Goal: Entertainment & Leisure: Browse casually

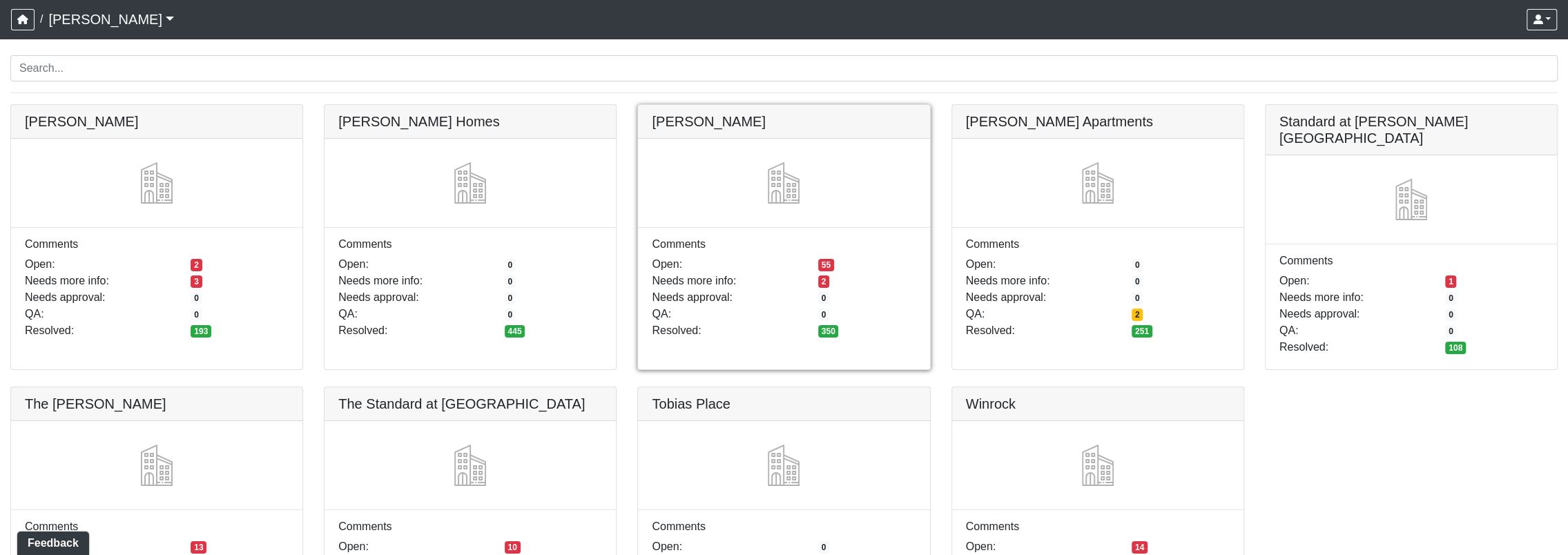
click at [801, 105] on link at bounding box center [784, 105] width 291 height 0
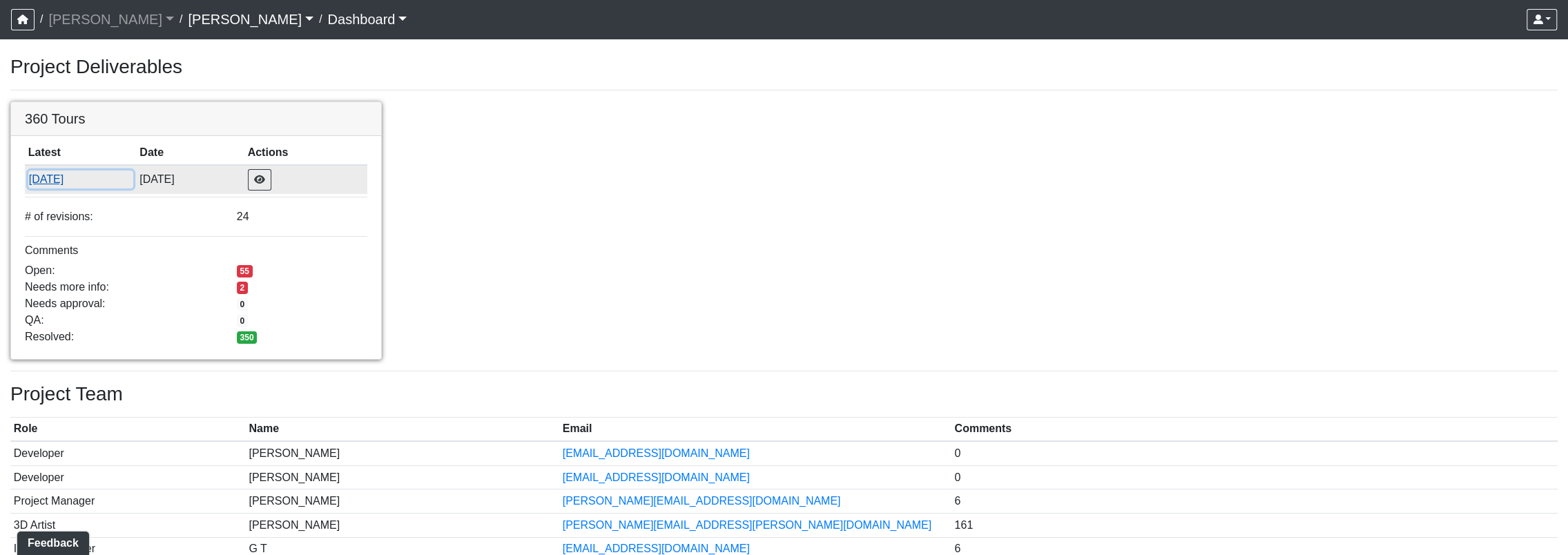
click at [54, 182] on button "[DATE]" at bounding box center [81, 179] width 105 height 18
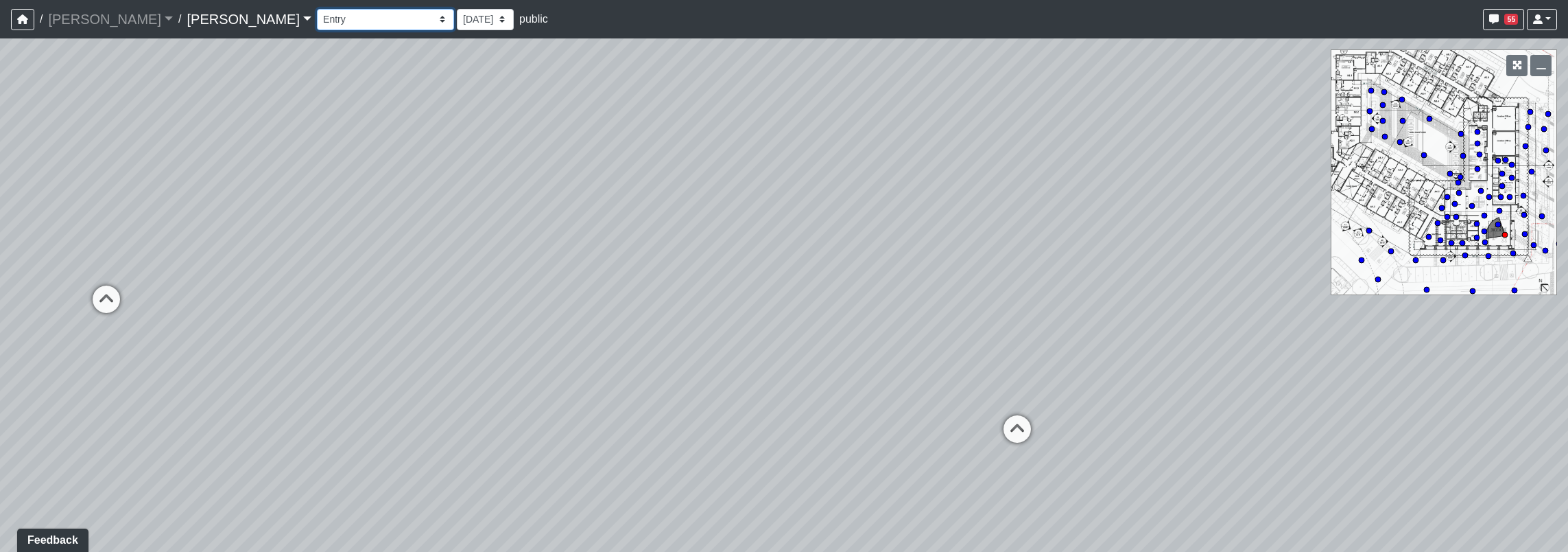
click at [317, 18] on select "Corn Hole Dining Firepit Grill Station Lounge Parking Garage Planters Seating S…" at bounding box center [385, 19] width 137 height 21
click at [317, 9] on select "Corn Hole Dining Firepit Grill Station Lounge Parking Garage Planters Seating S…" at bounding box center [385, 19] width 137 height 21
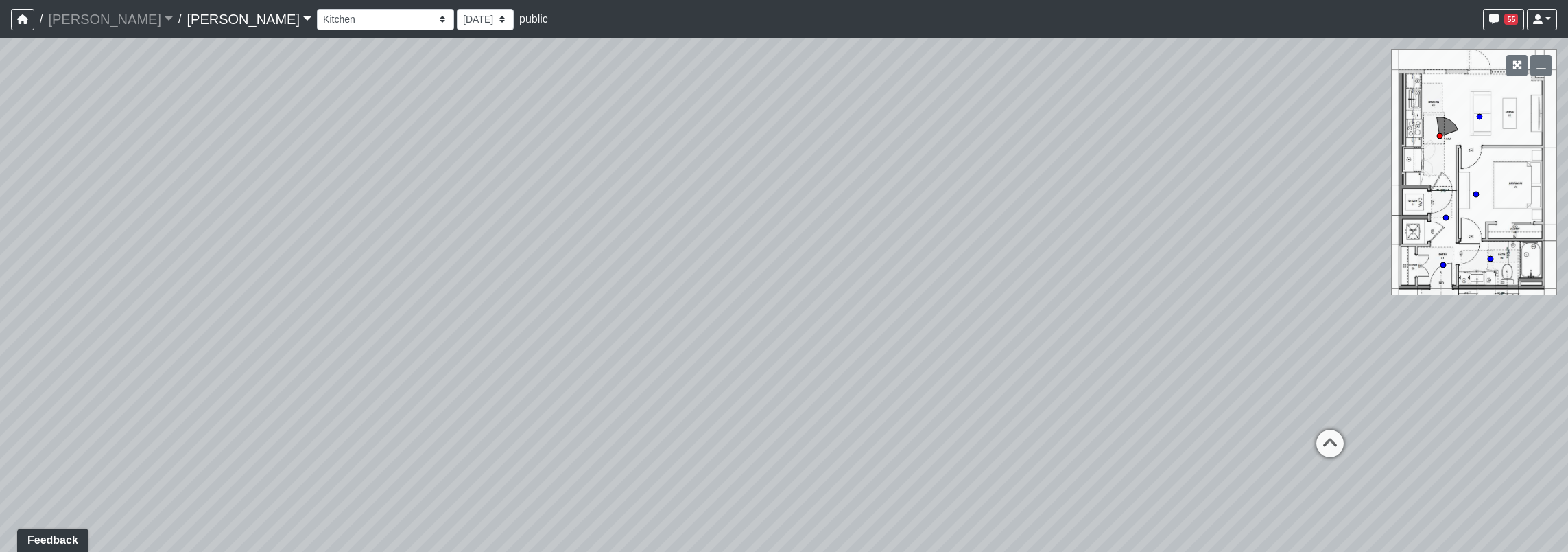
drag, startPoint x: 913, startPoint y: 306, endPoint x: 284, endPoint y: 150, distance: 648.1
click at [176, 124] on div "Loading... Seating Loading... Workroom Entry Loading... Exterior - Leasing Entr…" at bounding box center [784, 295] width 1568 height 514
drag, startPoint x: 655, startPoint y: 228, endPoint x: 418, endPoint y: 204, distance: 238.2
click at [463, 214] on div "Loading... Seating Loading... Workroom Entry Loading... Exterior - Leasing Entr…" at bounding box center [784, 295] width 1568 height 514
click at [317, 14] on select "Corn Hole Dining Firepit Grill Station Lounge Parking Garage Planters Seating S…" at bounding box center [385, 19] width 137 height 21
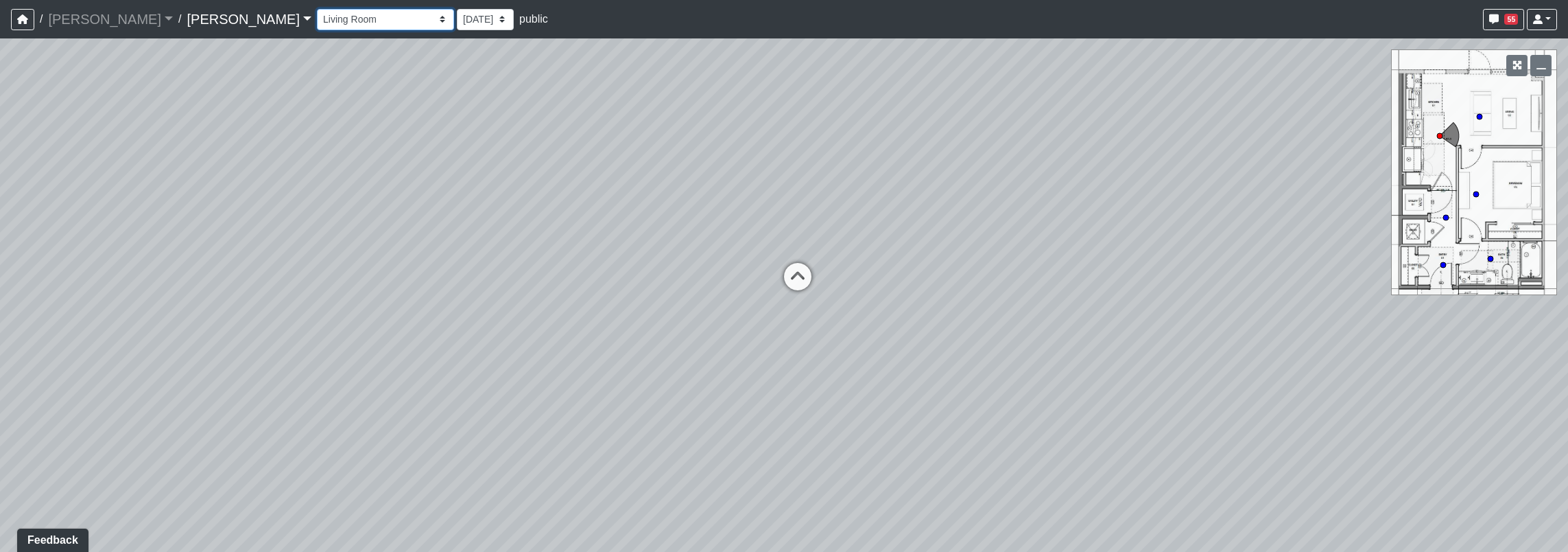
click at [317, 9] on select "Corn Hole Dining Firepit Grill Station Lounge Parking Garage Planters Seating S…" at bounding box center [385, 19] width 137 height 21
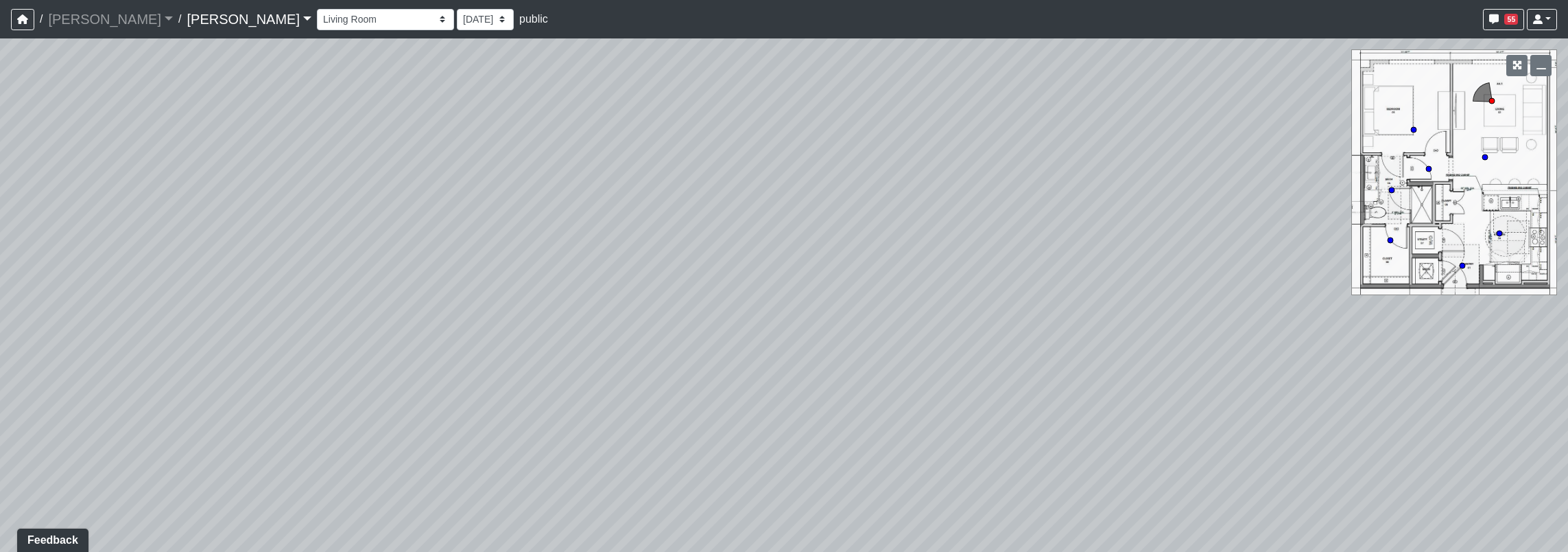
drag, startPoint x: 571, startPoint y: 290, endPoint x: 20, endPoint y: 324, distance: 552.0
click at [0, 349] on html "/ Ojala Ojala Loading... / Hayden Hayden Loading... Hayden Hayden Loading... Co…" at bounding box center [784, 276] width 1568 height 552
drag, startPoint x: 875, startPoint y: 324, endPoint x: 272, endPoint y: 105, distance: 641.5
click at [58, 47] on div "Loading... Seating Loading... Workroom Entry Loading... Exterior - Leasing Entr…" at bounding box center [784, 295] width 1568 height 514
drag, startPoint x: 973, startPoint y: 245, endPoint x: 35, endPoint y: 214, distance: 938.5
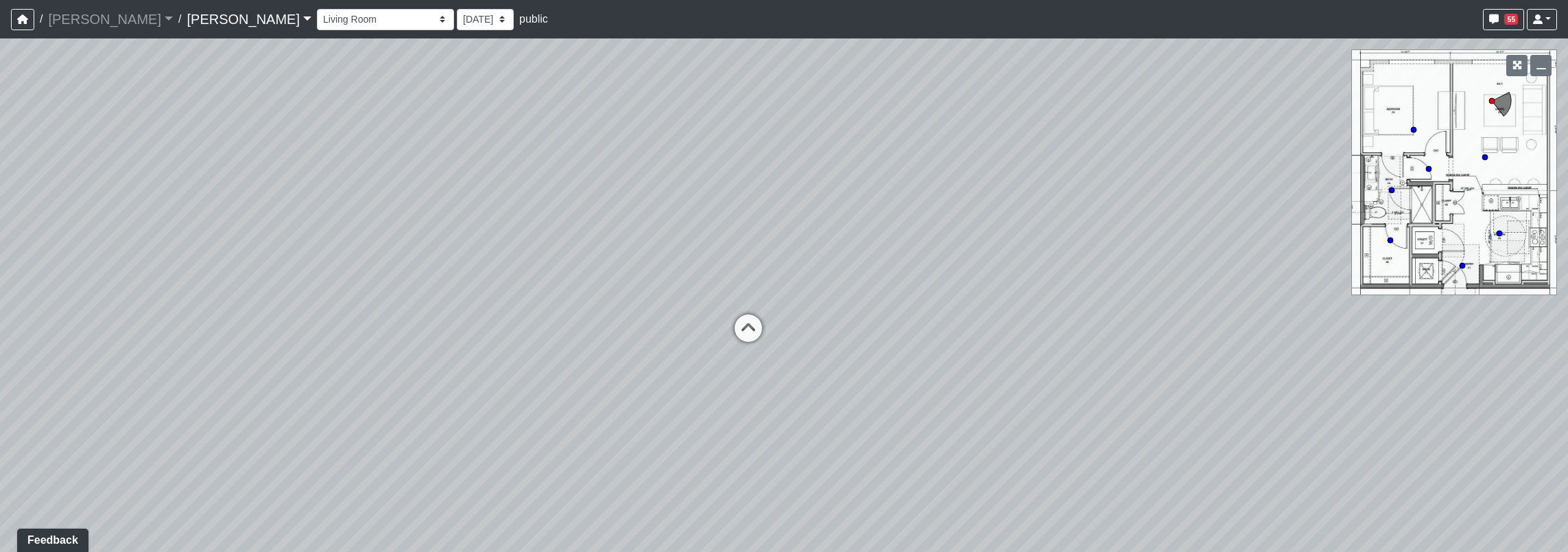
click at [0, 212] on html "/ Ojala Ojala Loading... / Hayden Hayden Loading... Hayden Hayden Loading... Co…" at bounding box center [784, 276] width 1568 height 552
drag, startPoint x: 843, startPoint y: 198, endPoint x: 334, endPoint y: 374, distance: 538.6
click at [334, 374] on div "Loading... Seating Loading... Workroom Entry Loading... Exterior - Leasing Entr…" at bounding box center [784, 295] width 1568 height 514
drag, startPoint x: 1447, startPoint y: 214, endPoint x: 683, endPoint y: 136, distance: 768.0
click at [672, 136] on div "Loading... Seating Loading... Workroom Entry Loading... Exterior - Leasing Entr…" at bounding box center [784, 295] width 1568 height 514
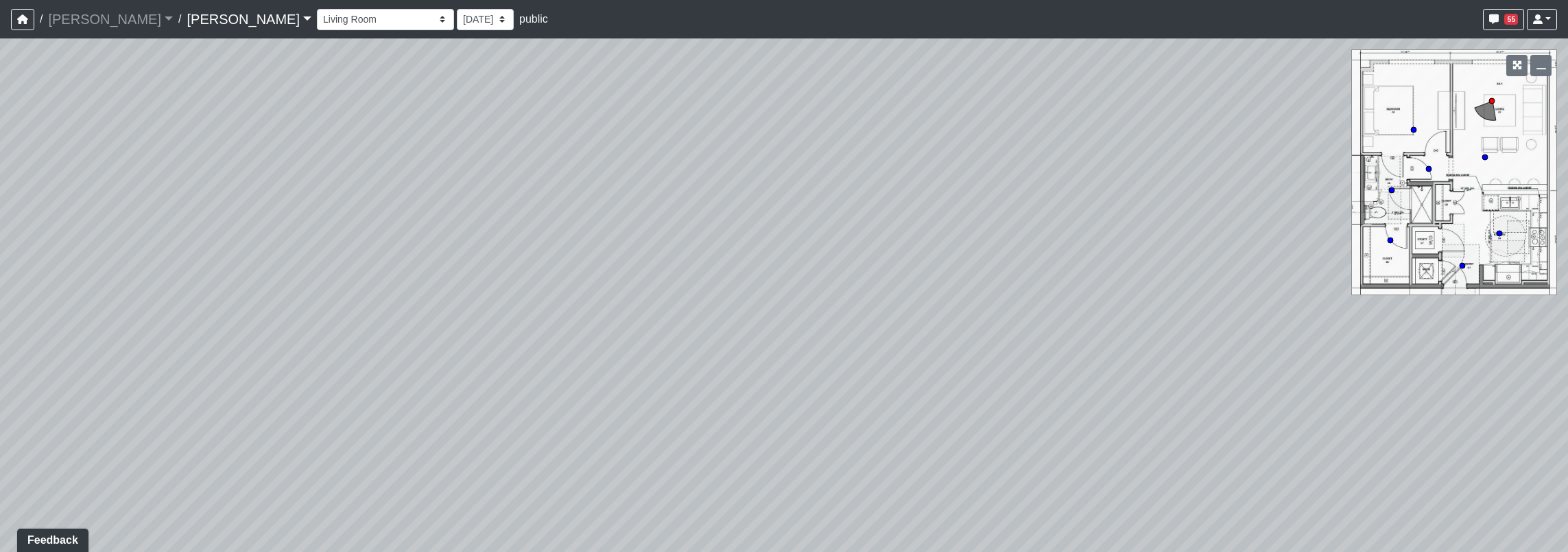
click at [867, 241] on div "Loading... Seating Loading... Workroom Entry Loading... Exterior - Leasing Entr…" at bounding box center [784, 295] width 1568 height 514
drag, startPoint x: 637, startPoint y: 117, endPoint x: 1032, endPoint y: 118, distance: 395.0
click at [1032, 118] on div "Loading... Seating Loading... Workroom Entry Loading... Exterior - Leasing Entr…" at bounding box center [784, 295] width 1568 height 514
drag, startPoint x: 561, startPoint y: 150, endPoint x: 1019, endPoint y: 119, distance: 459.0
click at [1019, 119] on div "Loading... Seating Loading... Workroom Entry Loading... Exterior - Leasing Entr…" at bounding box center [784, 295] width 1568 height 514
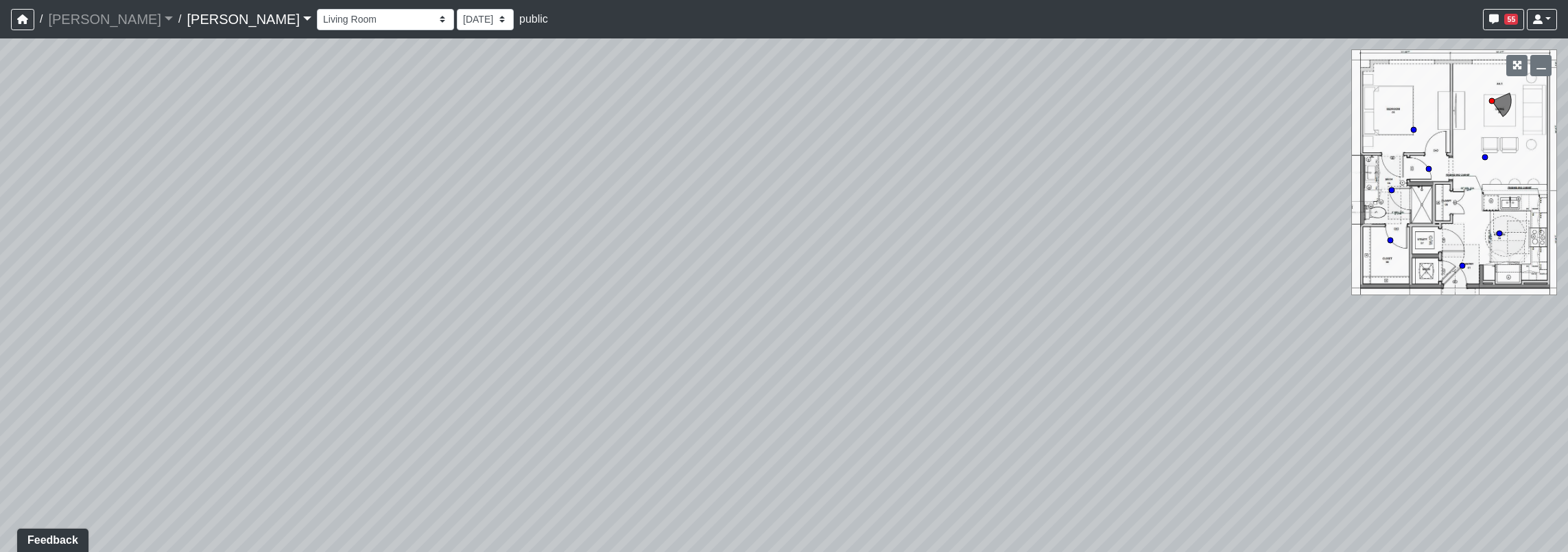
drag, startPoint x: 814, startPoint y: 184, endPoint x: 1273, endPoint y: 297, distance: 472.7
click at [1273, 297] on div "Loading... Seating Loading... Workroom Entry Loading... Exterior - Leasing Entr…" at bounding box center [784, 295] width 1568 height 514
drag, startPoint x: 1091, startPoint y: 321, endPoint x: 177, endPoint y: 223, distance: 919.2
click at [177, 223] on div "Loading... Seating Loading... Workroom Entry Loading... Exterior - Leasing Entr…" at bounding box center [784, 295] width 1568 height 514
drag, startPoint x: 1186, startPoint y: 238, endPoint x: 309, endPoint y: 208, distance: 877.5
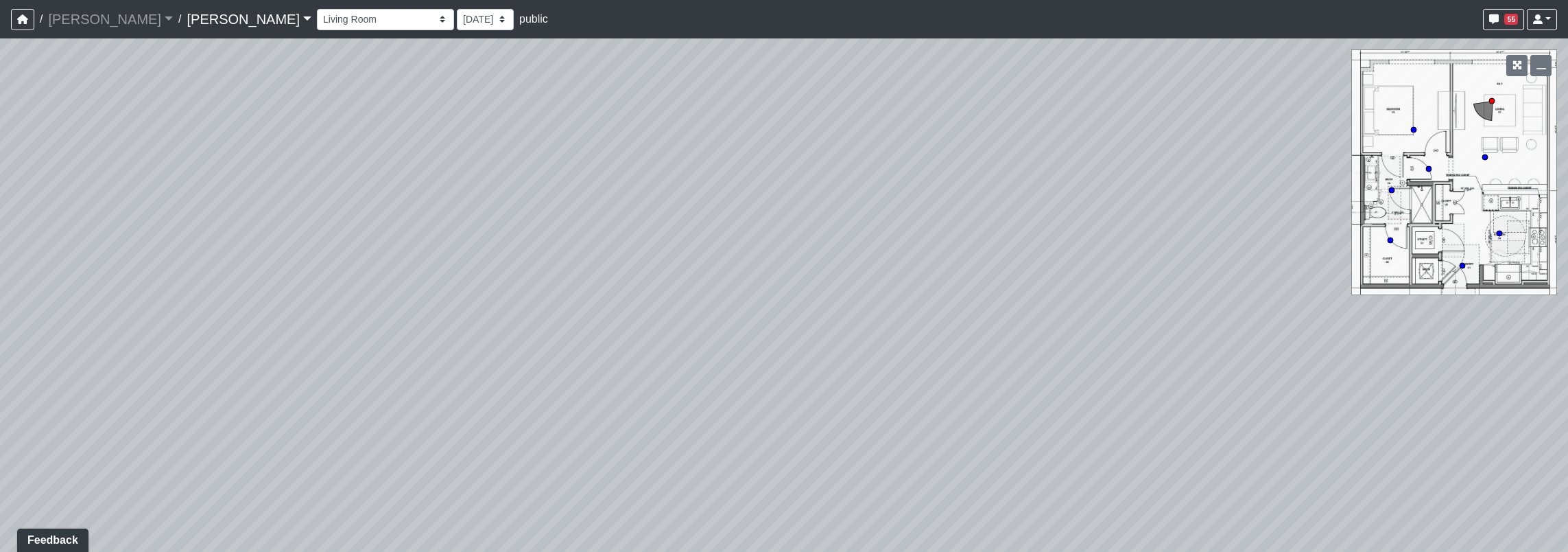
click at [309, 208] on div "Loading... Seating Loading... Workroom Entry Loading... Exterior - Leasing Entr…" at bounding box center [784, 295] width 1568 height 514
drag, startPoint x: 653, startPoint y: 242, endPoint x: 751, endPoint y: 161, distance: 127.1
click at [751, 161] on div "Loading... Seating Loading... Workroom Entry Loading... Exterior - Leasing Entr…" at bounding box center [784, 295] width 1568 height 514
drag, startPoint x: 501, startPoint y: 180, endPoint x: 705, endPoint y: 319, distance: 246.9
click at [706, 318] on div "Loading... Seating Loading... Workroom Entry Loading... Exterior - Leasing Entr…" at bounding box center [784, 295] width 1568 height 514
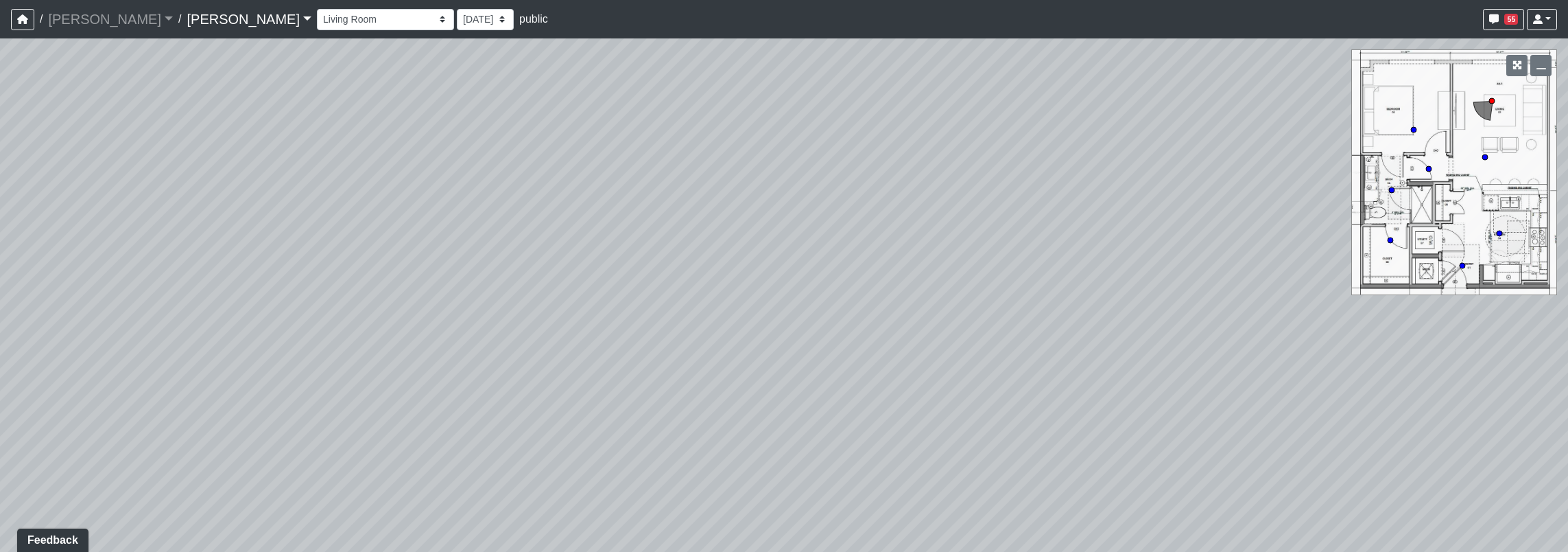
drag, startPoint x: 441, startPoint y: 324, endPoint x: 513, endPoint y: 177, distance: 163.7
click at [606, 294] on div "Loading... Seating Loading... Workroom Entry Loading... Exterior - Leasing Entr…" at bounding box center [784, 295] width 1568 height 514
click at [317, 19] on select "Corn Hole Dining Firepit Grill Station Lounge Parking Garage Planters Seating S…" at bounding box center [385, 19] width 137 height 21
click at [317, 9] on select "Corn Hole Dining Firepit Grill Station Lounge Parking Garage Planters Seating S…" at bounding box center [385, 19] width 137 height 21
drag, startPoint x: 857, startPoint y: 269, endPoint x: 0, endPoint y: 97, distance: 874.1
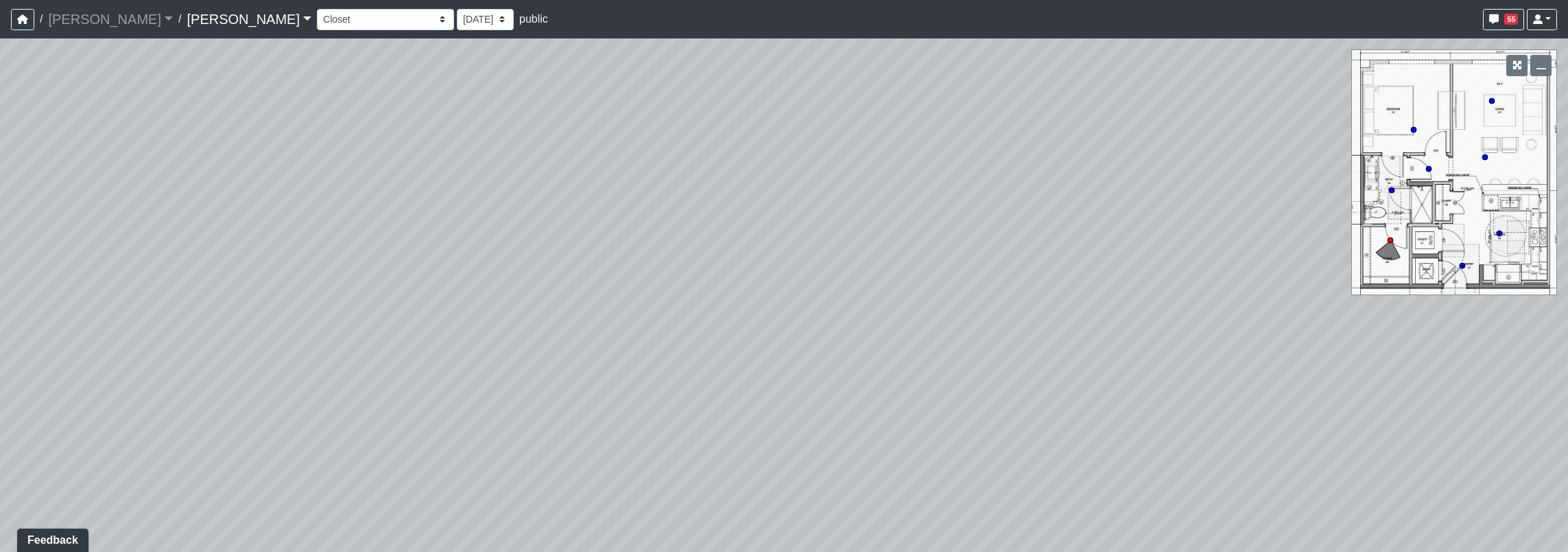
click at [0, 102] on html "/ Ojala Ojala Loading... / Hayden Hayden Loading... Hayden Hayden Loading... Co…" at bounding box center [784, 276] width 1568 height 552
click at [1399, 186] on div "Loading... Seating Loading... Workroom Entry Loading... Exterior - Leasing Entr…" at bounding box center [784, 295] width 1568 height 514
click at [1393, 188] on icon at bounding box center [1391, 189] width 7 height 7
click at [1414, 127] on circle at bounding box center [1413, 129] width 5 height 5
select select "ocK92fKtnnK7ktzkGTfjQ5"
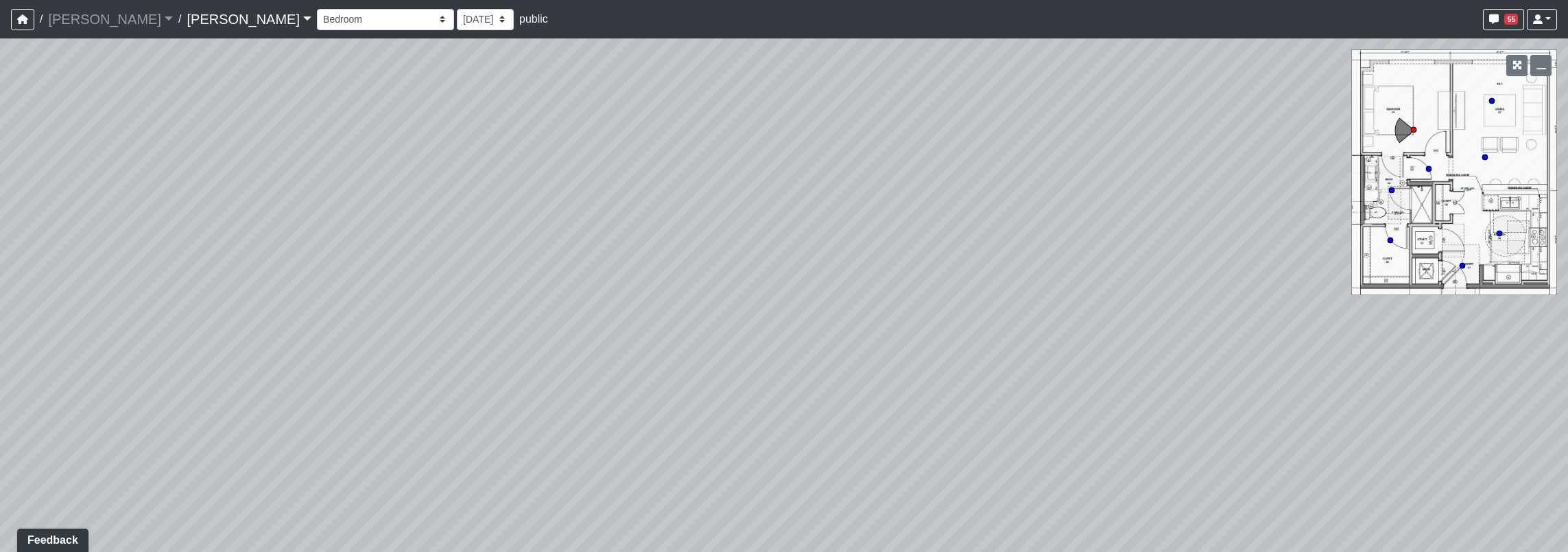
drag, startPoint x: 687, startPoint y: 180, endPoint x: 654, endPoint y: -71, distance: 253.2
click at [654, 0] on html "/ Ojala Ojala Loading... / Hayden Hayden Loading... Hayden Hayden Loading... Co…" at bounding box center [784, 276] width 1568 height 552
drag, startPoint x: 897, startPoint y: 240, endPoint x: 819, endPoint y: 449, distance: 223.1
click at [804, 449] on div "Loading... Seating Loading... Workroom Entry Loading... Exterior - Leasing Entr…" at bounding box center [784, 295] width 1568 height 514
drag, startPoint x: 926, startPoint y: 124, endPoint x: 949, endPoint y: 293, distance: 170.6
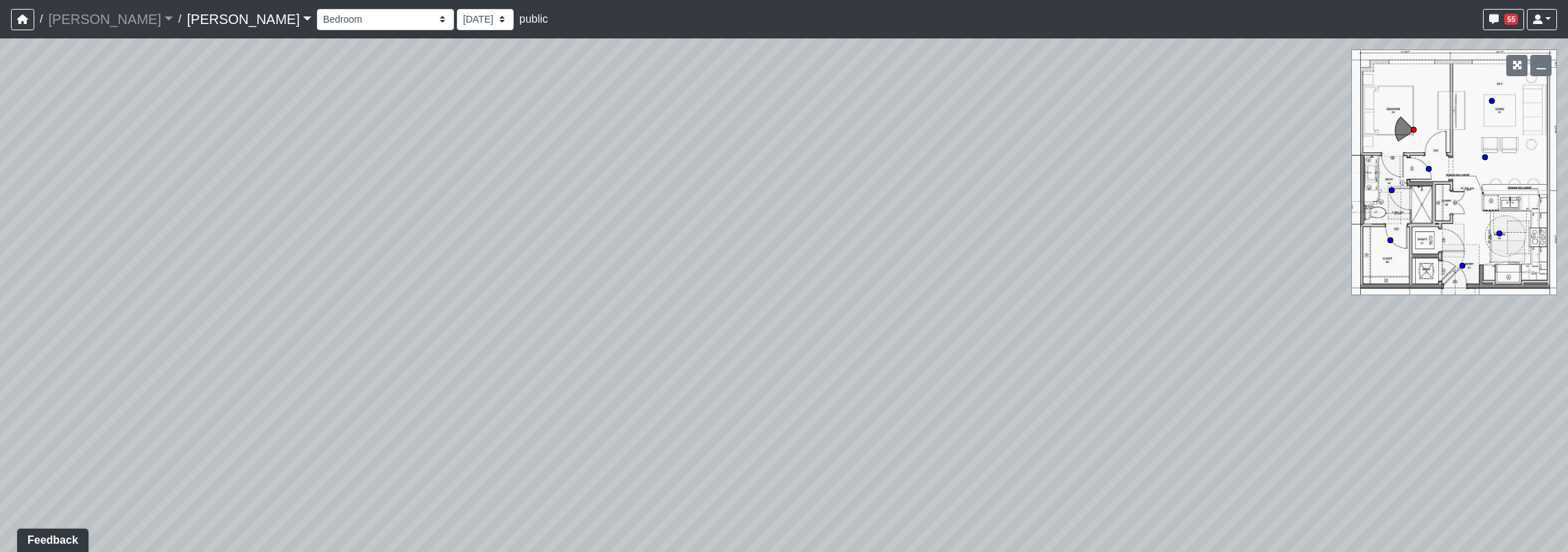
click at [949, 293] on div "Loading... Seating Loading... Workroom Entry Loading... Exterior - Leasing Entr…" at bounding box center [784, 295] width 1568 height 514
drag, startPoint x: 943, startPoint y: 279, endPoint x: 874, endPoint y: 245, distance: 76.9
click at [874, 245] on div "Loading... Seating Loading... Workroom Entry Loading... Exterior - Leasing Entr…" at bounding box center [784, 295] width 1568 height 514
drag, startPoint x: 1102, startPoint y: 294, endPoint x: 340, endPoint y: 105, distance: 785.1
click at [340, 105] on div "Loading... Seating Loading... Workroom Entry Loading... Exterior - Leasing Entr…" at bounding box center [784, 295] width 1568 height 514
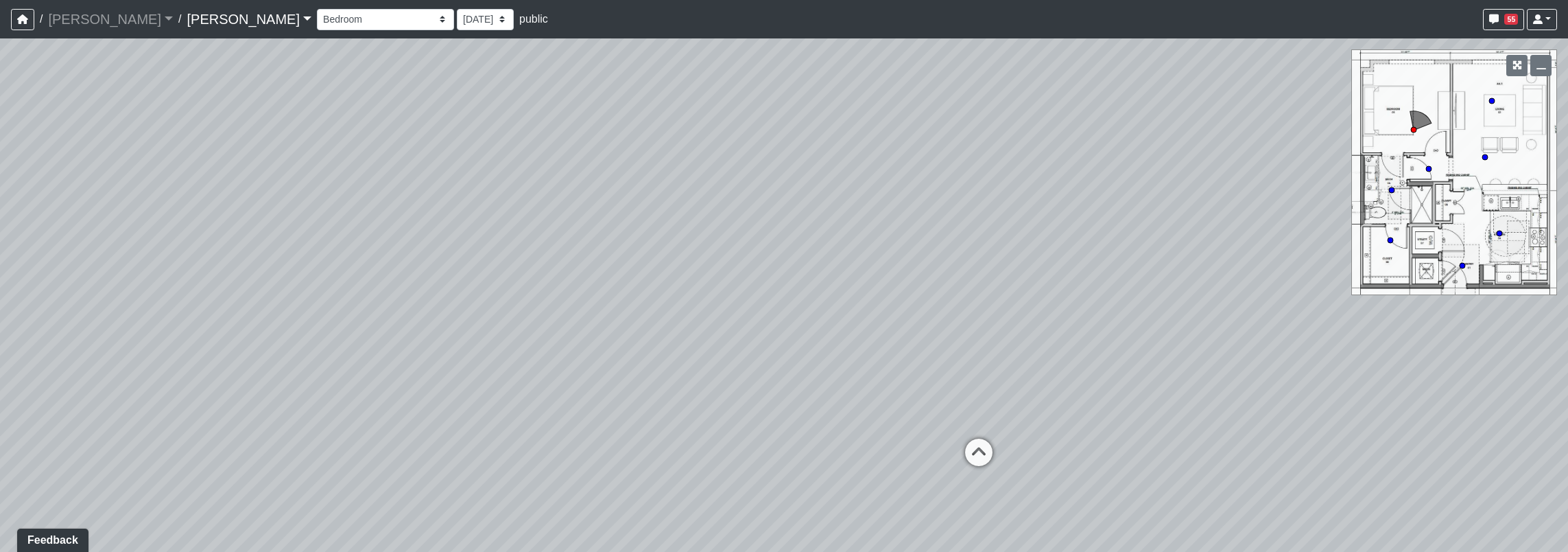
drag, startPoint x: 827, startPoint y: 195, endPoint x: 295, endPoint y: 147, distance: 534.2
click at [202, 127] on div "Loading... Seating Loading... Workroom Entry Loading... Exterior - Leasing Entr…" at bounding box center [784, 295] width 1568 height 514
drag, startPoint x: 743, startPoint y: 150, endPoint x: 205, endPoint y: 130, distance: 538.4
click at [185, 119] on div "Loading... Seating Loading... Workroom Entry Loading... Exterior - Leasing Entr…" at bounding box center [784, 295] width 1568 height 514
drag, startPoint x: 756, startPoint y: 207, endPoint x: 624, endPoint y: 371, distance: 210.5
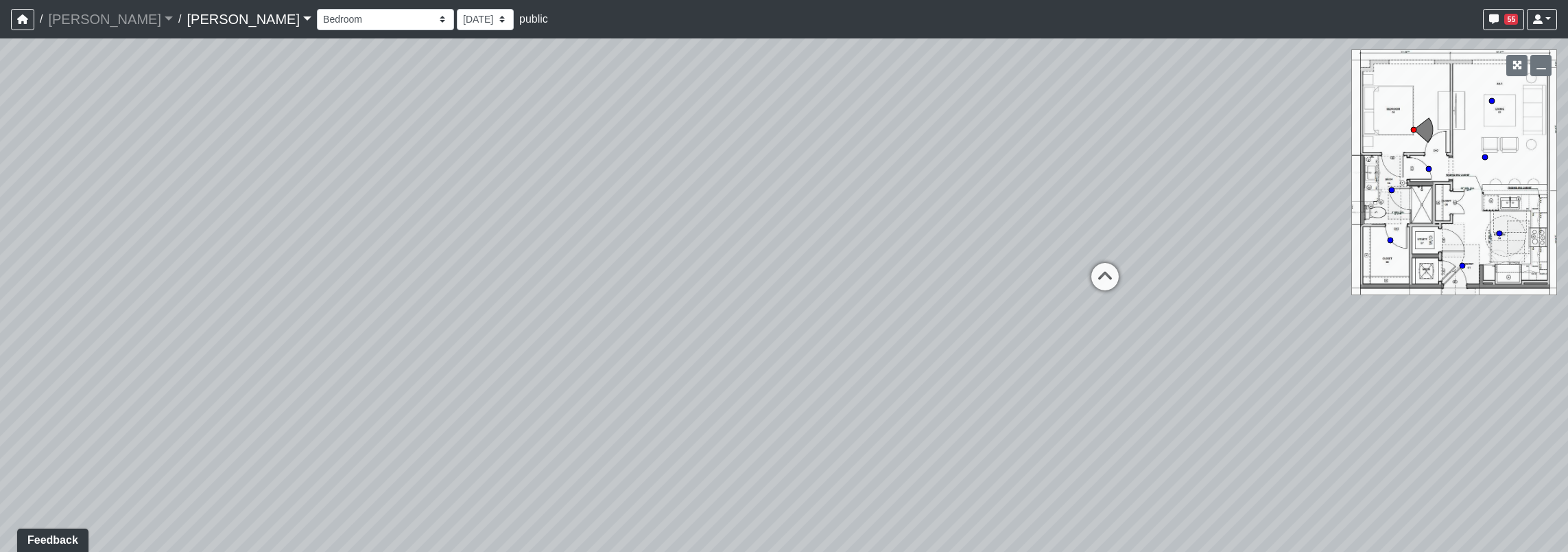
click at [624, 369] on div "Loading... Seating Loading... Workroom Entry Loading... Exterior - Leasing Entr…" at bounding box center [784, 295] width 1568 height 514
drag, startPoint x: 1027, startPoint y: 272, endPoint x: 198, endPoint y: 184, distance: 833.7
click at [205, 189] on div "Loading... Seating Loading... Workroom Entry Loading... Exterior - Leasing Entr…" at bounding box center [784, 295] width 1568 height 514
drag, startPoint x: 779, startPoint y: 277, endPoint x: 395, endPoint y: 487, distance: 437.7
click at [395, 489] on div "Loading... Seating Loading... Workroom Entry Loading... Exterior - Leasing Entr…" at bounding box center [784, 295] width 1568 height 514
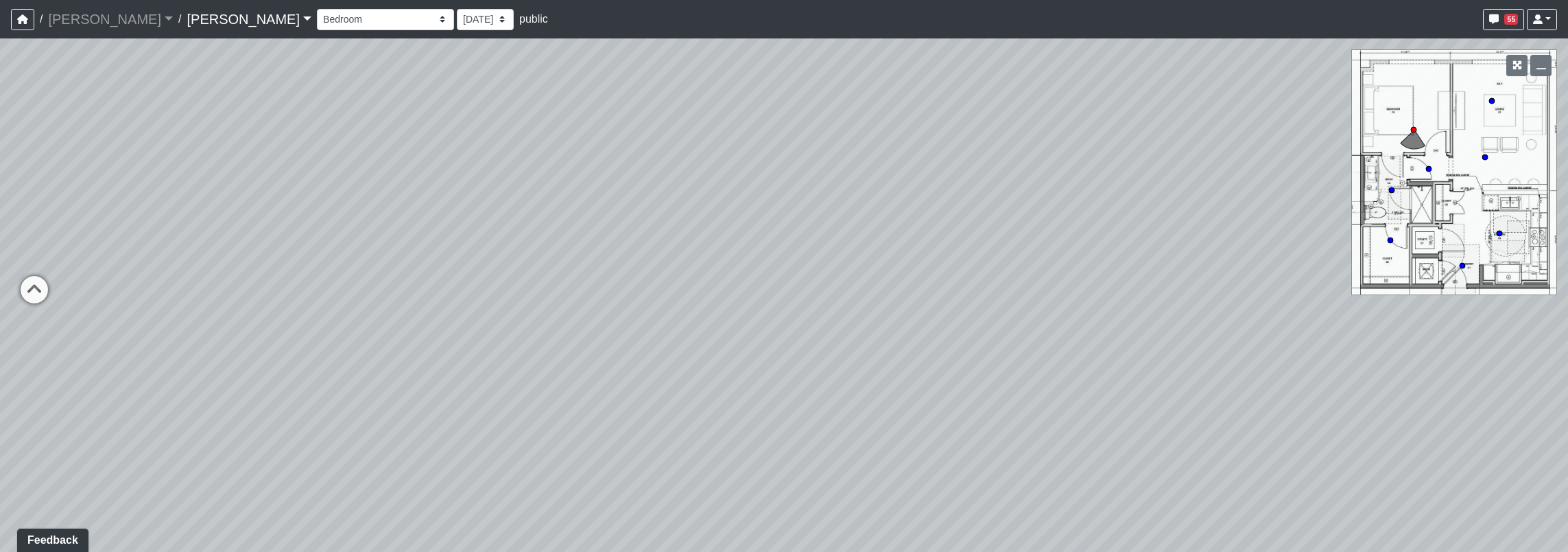
drag, startPoint x: 762, startPoint y: 155, endPoint x: 903, endPoint y: 118, distance: 145.8
click at [901, 122] on div "Loading... Seating Loading... Workroom Entry Loading... Exterior - Leasing Entr…" at bounding box center [784, 295] width 1568 height 514
